Goal: Navigation & Orientation: Find specific page/section

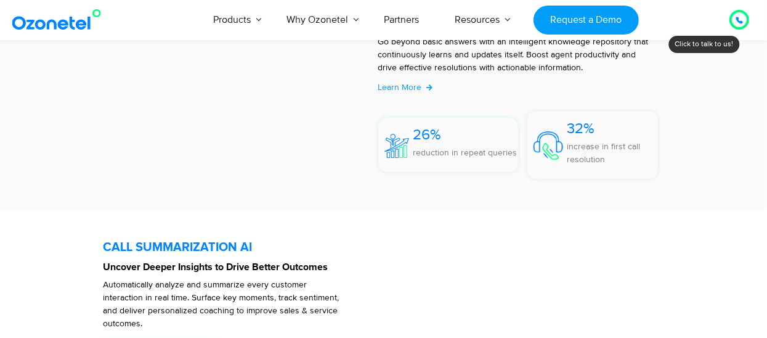
scroll to position [2651, 0]
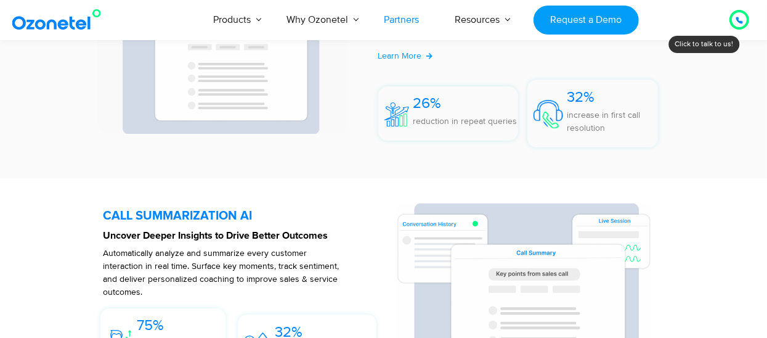
click at [405, 17] on link "Partners" at bounding box center [402, 19] width 71 height 41
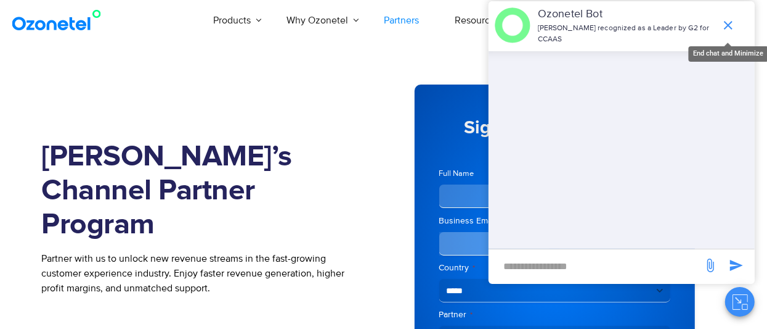
click at [734, 20] on icon "end chat or minimize" at bounding box center [728, 25] width 15 height 15
